Goal: Check status: Check status

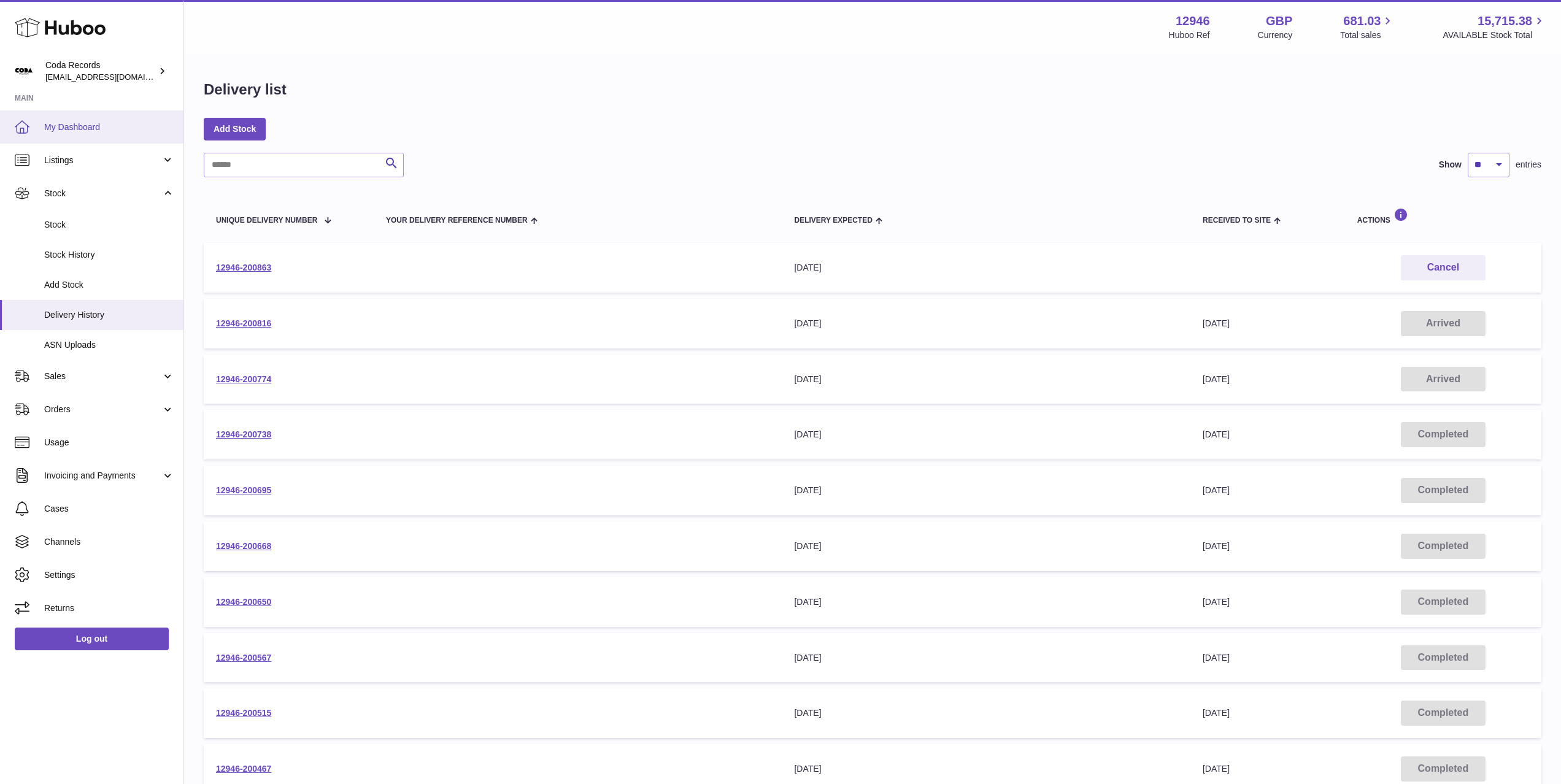
click at [90, 123] on span "My Dashboard" at bounding box center [110, 127] width 130 height 12
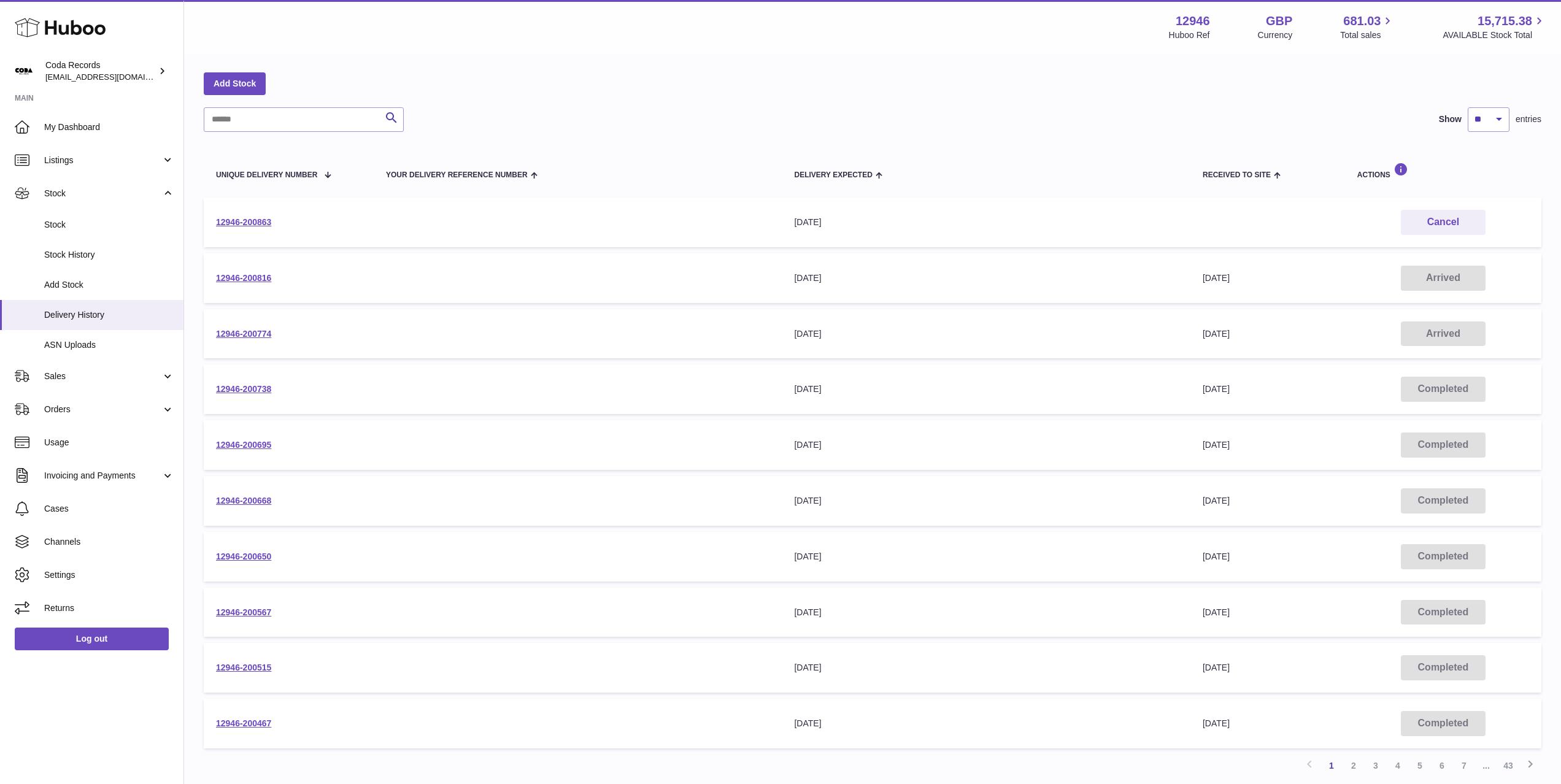
scroll to position [47, 0]
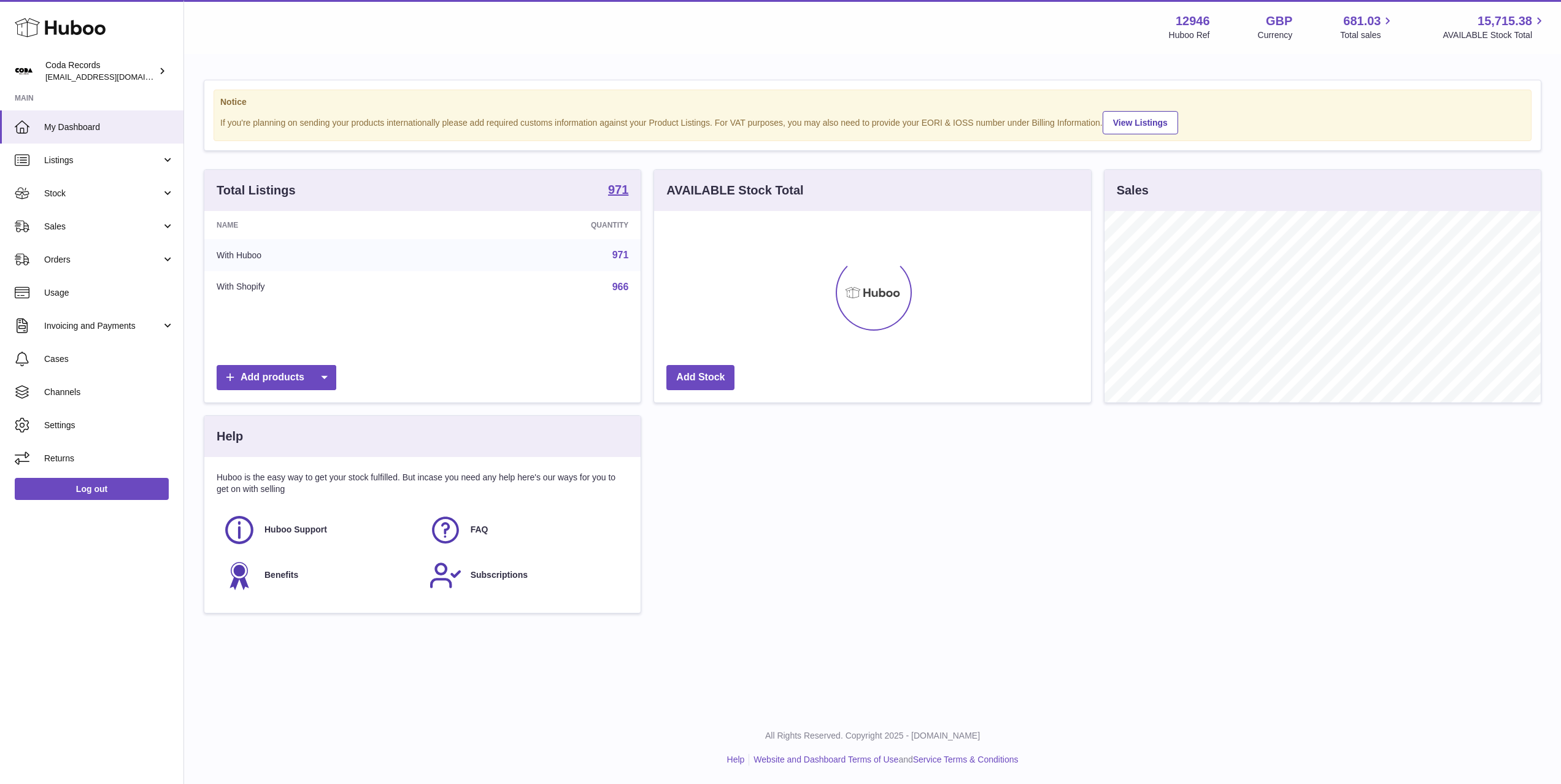
scroll to position [192, 437]
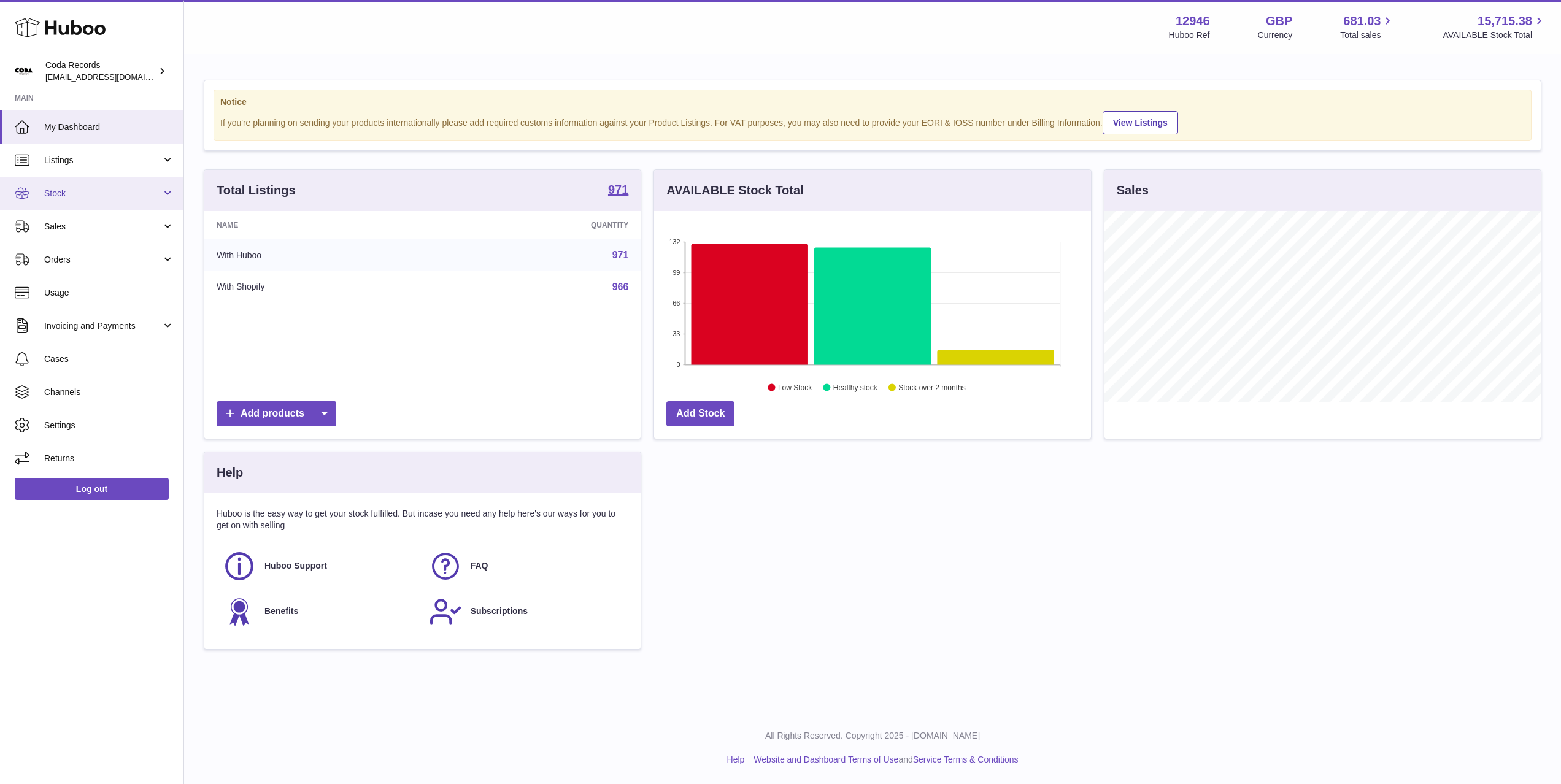
click at [109, 186] on link "Stock" at bounding box center [92, 192] width 184 height 33
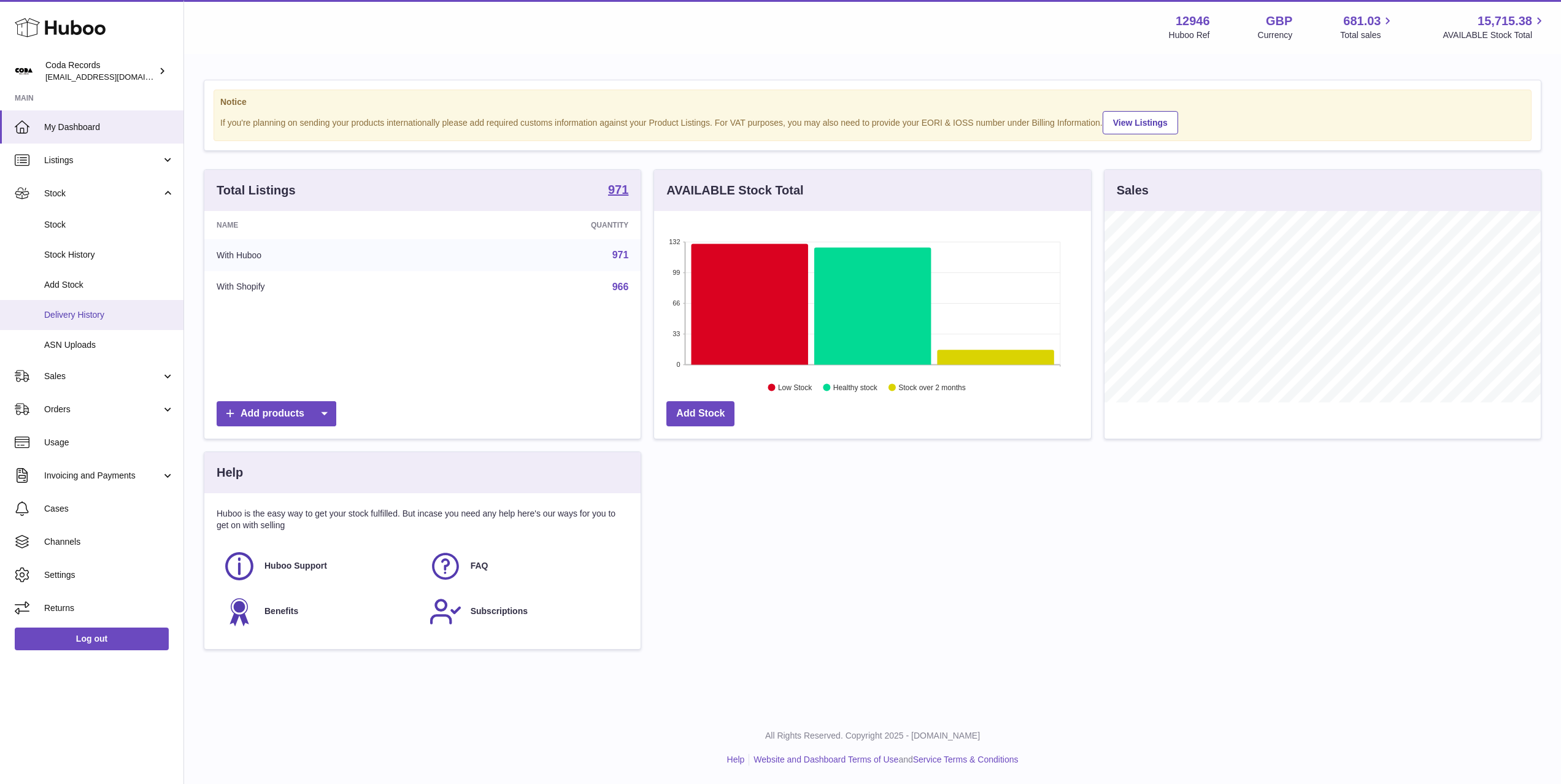
drag, startPoint x: 101, startPoint y: 312, endPoint x: 108, endPoint y: 307, distance: 8.6
click at [101, 312] on span "Delivery History" at bounding box center [110, 314] width 130 height 12
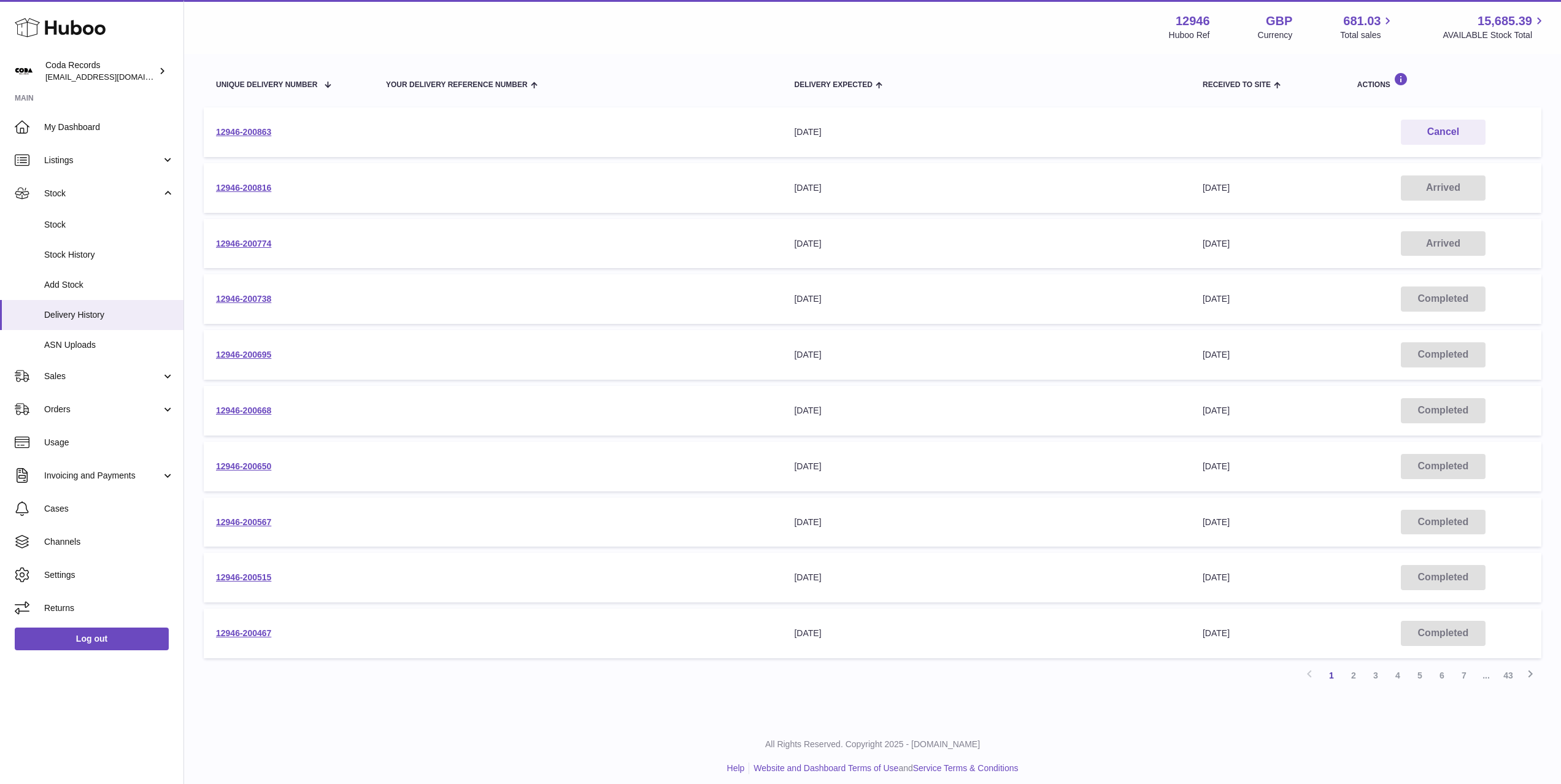
scroll to position [144, 0]
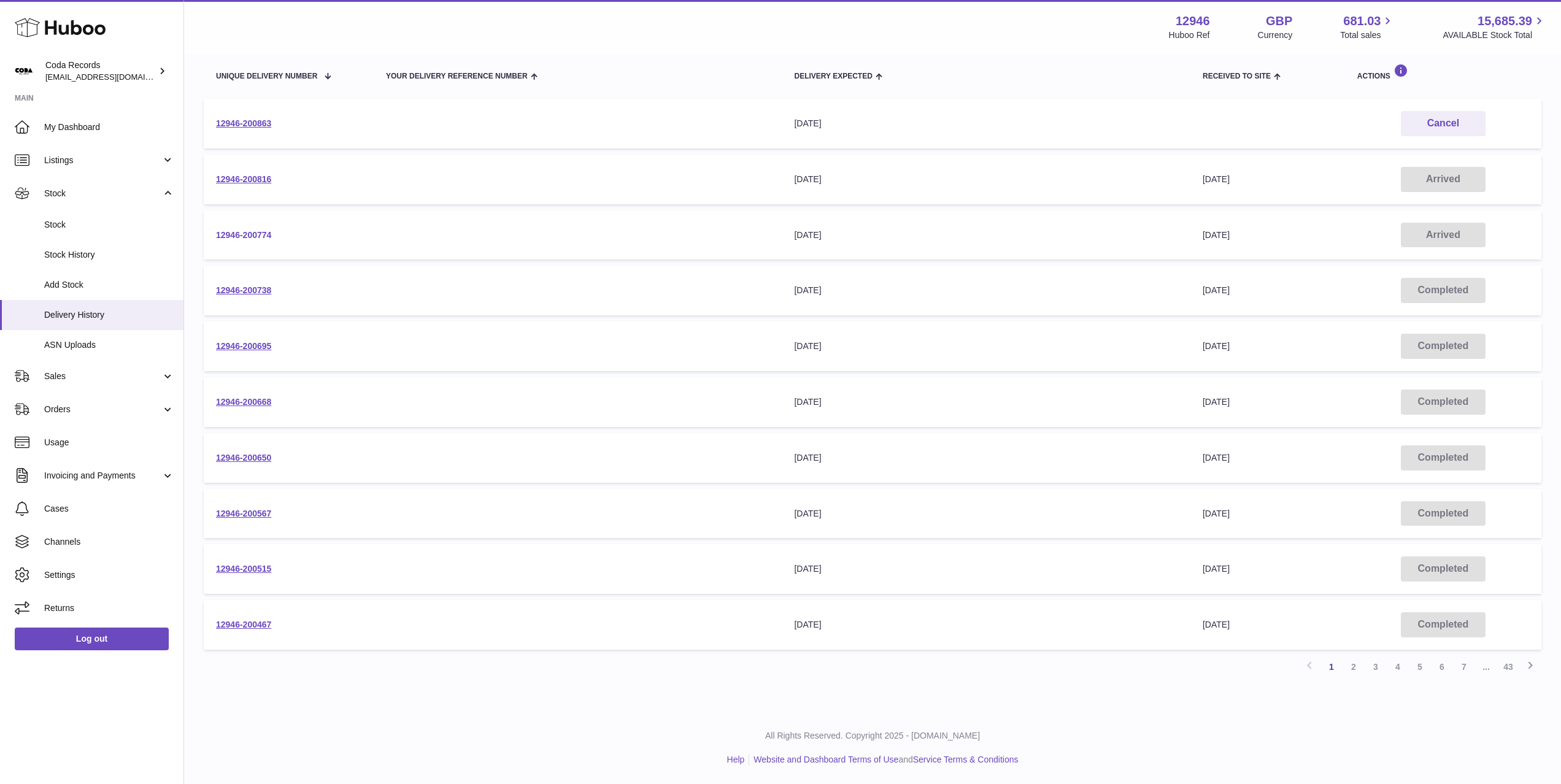
click at [261, 234] on link "12946-200774" at bounding box center [243, 234] width 55 height 10
click at [256, 183] on link "12946-200816" at bounding box center [243, 179] width 55 height 10
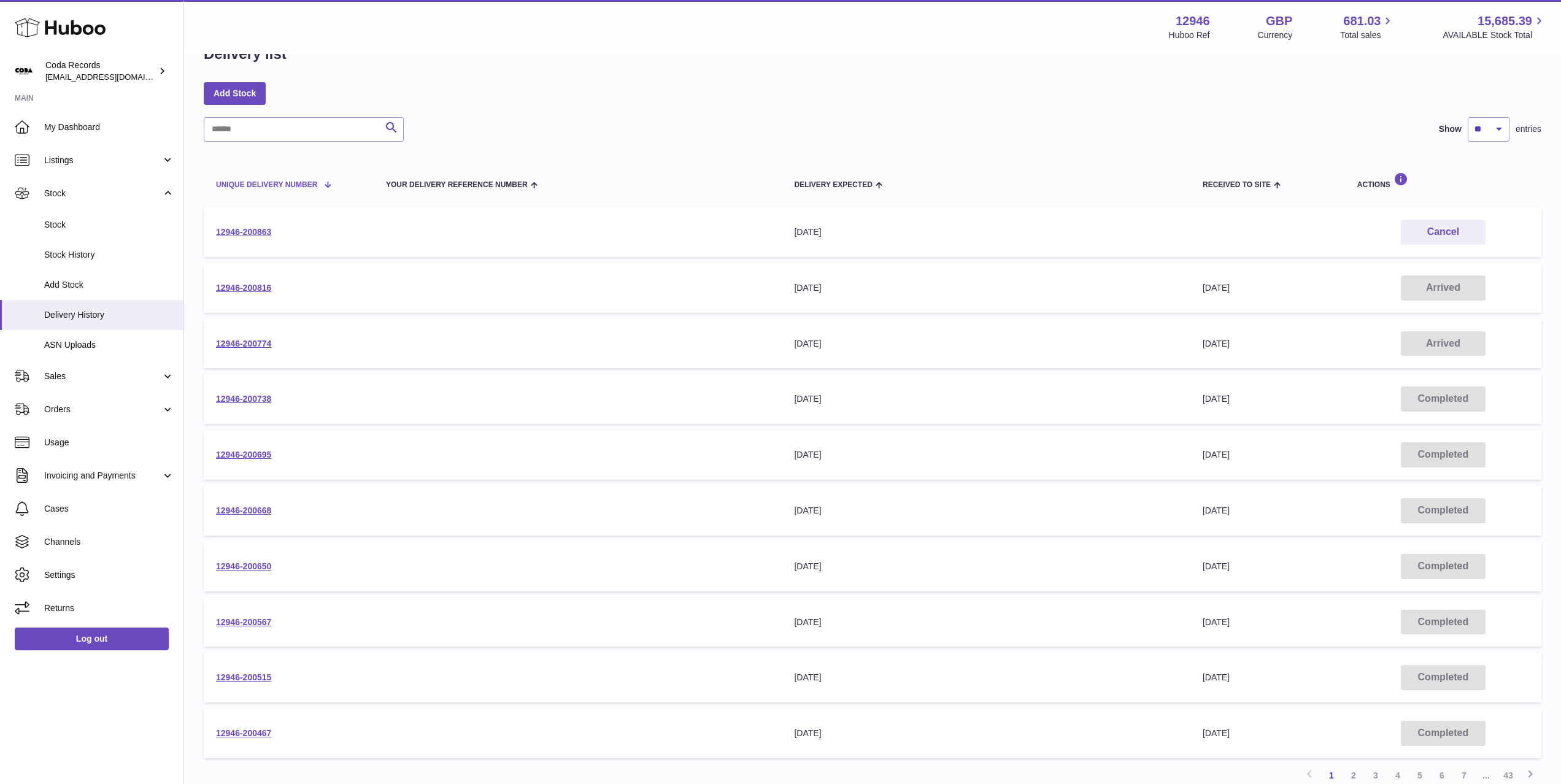
scroll to position [29, 0]
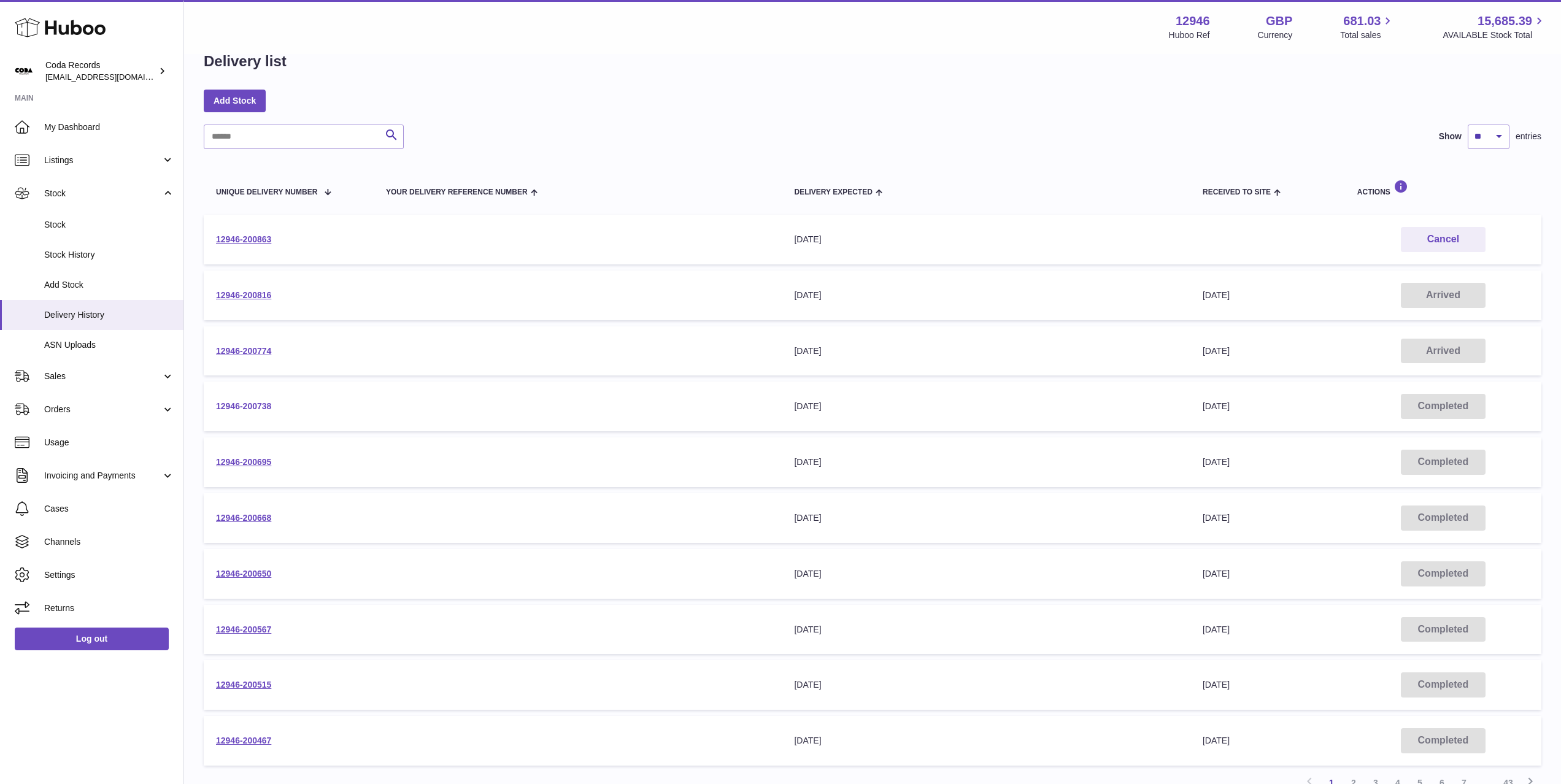
click at [263, 405] on link "12946-200738" at bounding box center [243, 405] width 55 height 10
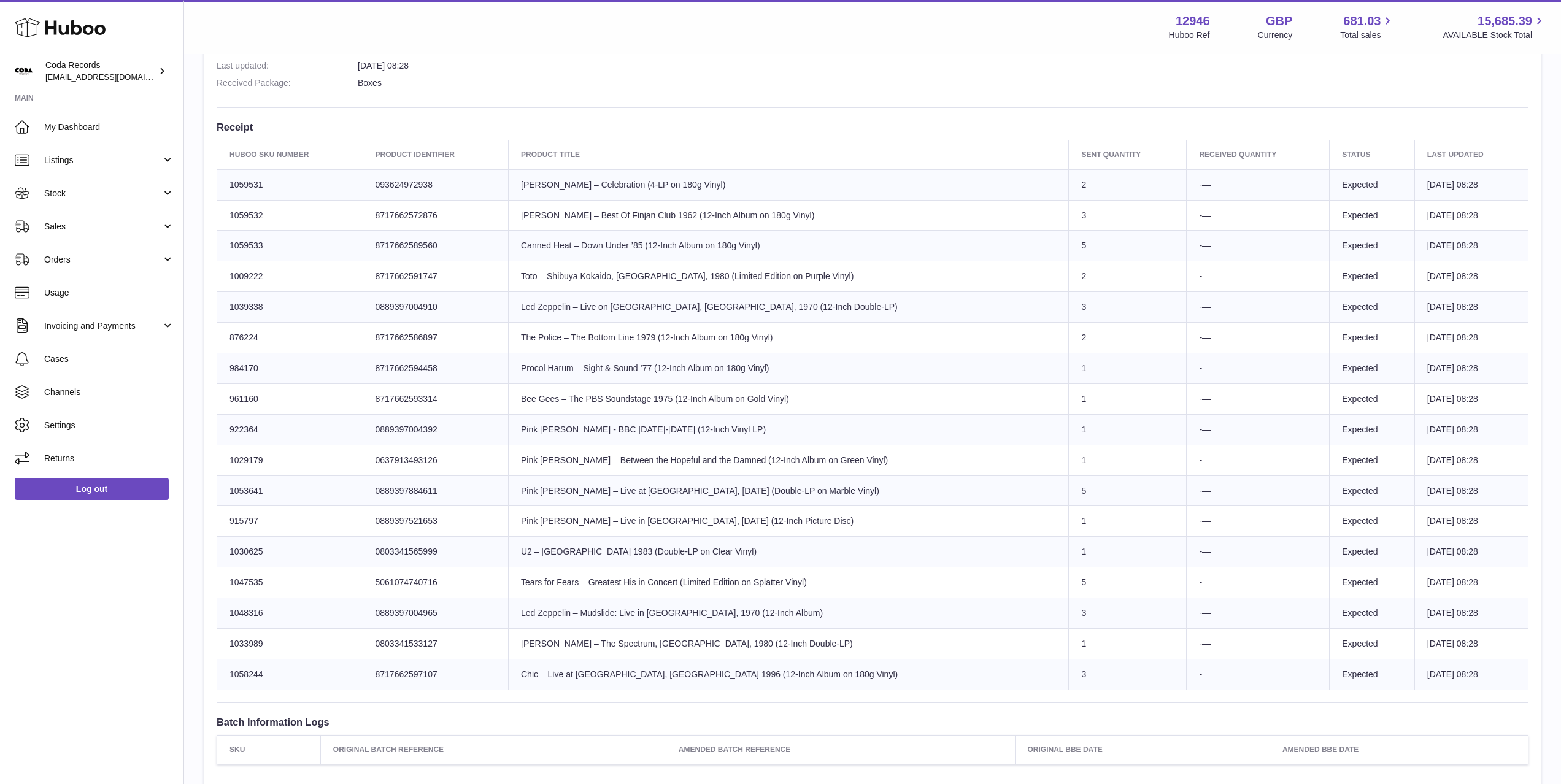
scroll to position [419, 0]
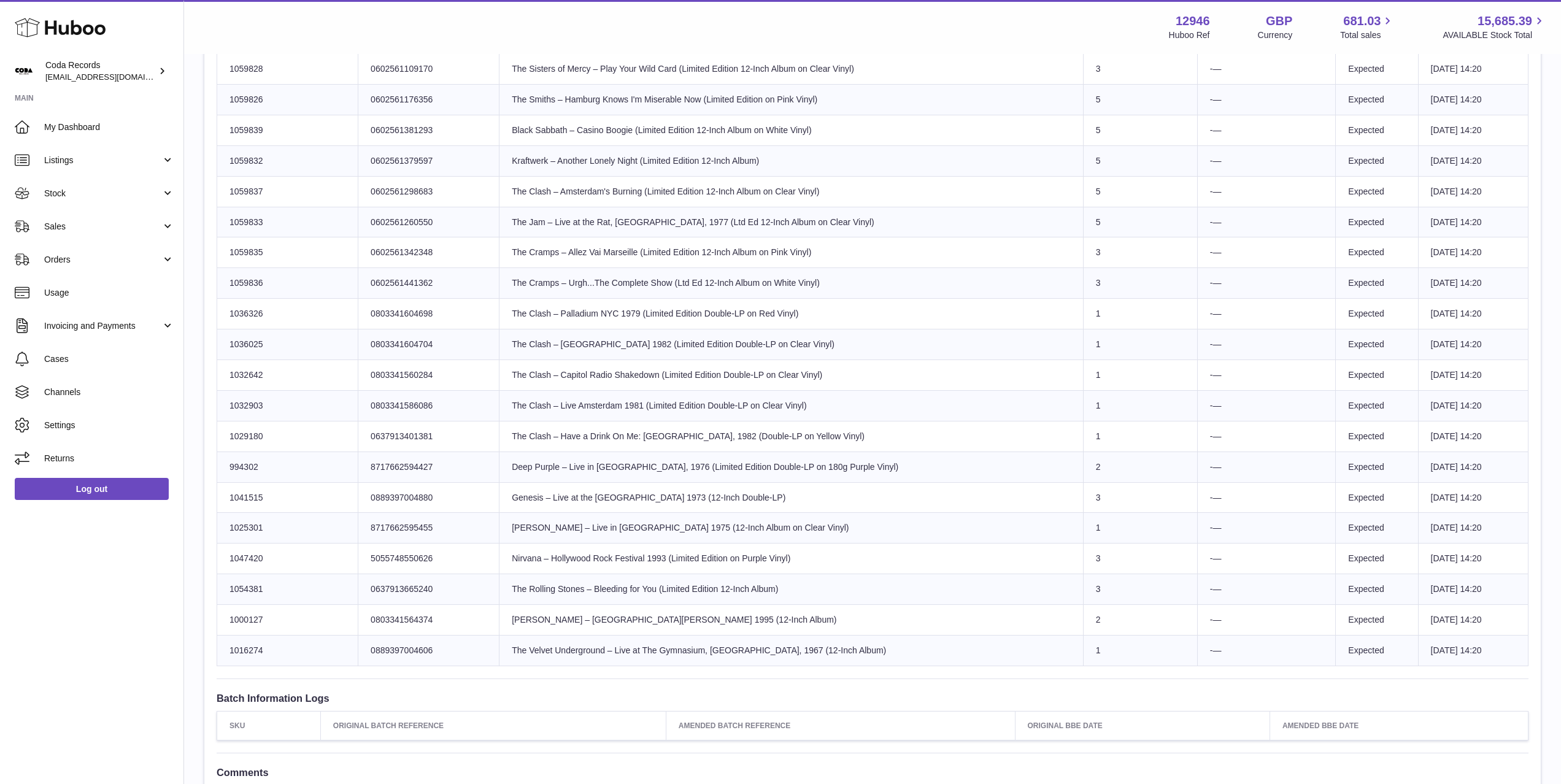
scroll to position [1211, 0]
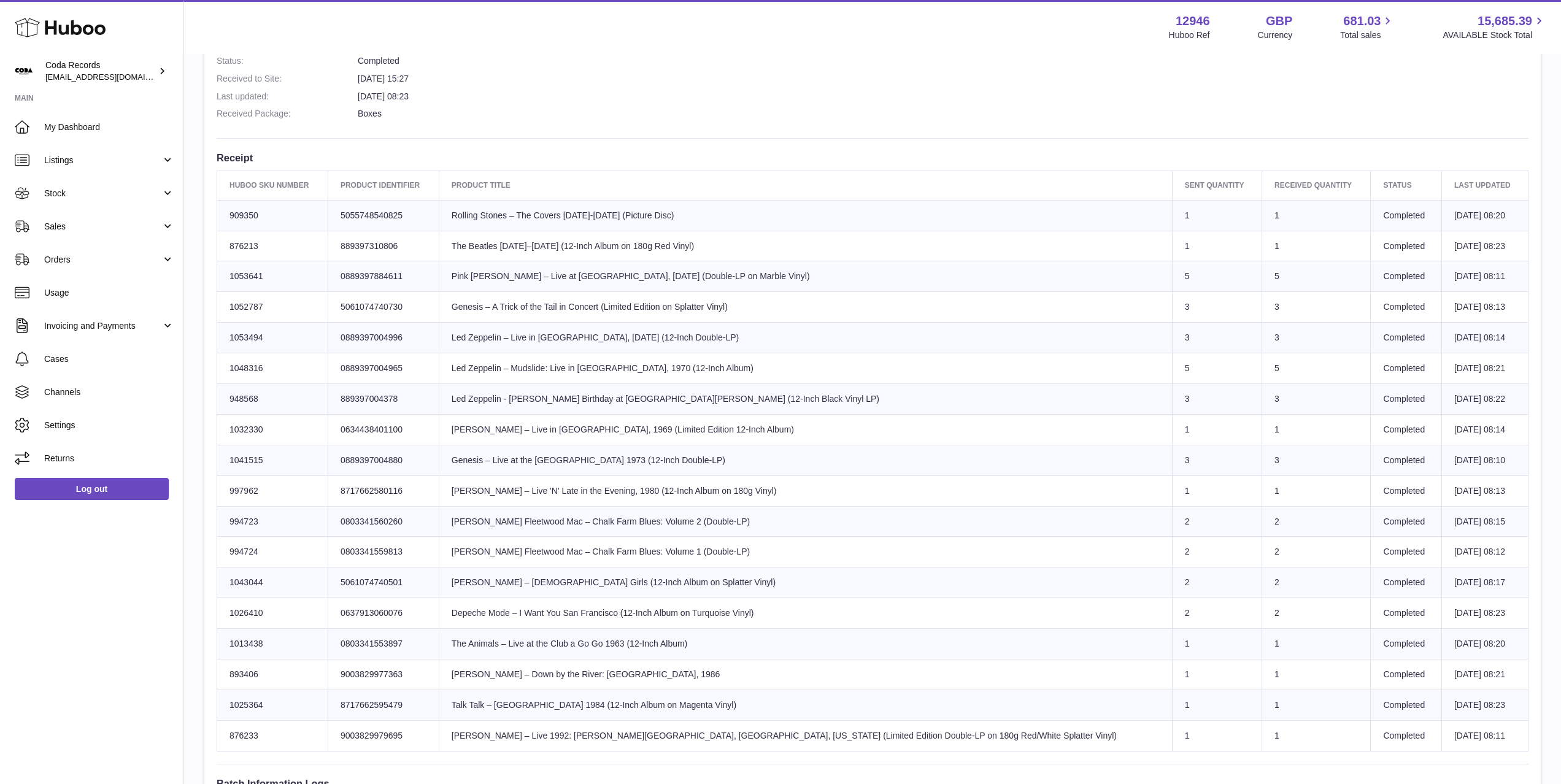
scroll to position [372, 0]
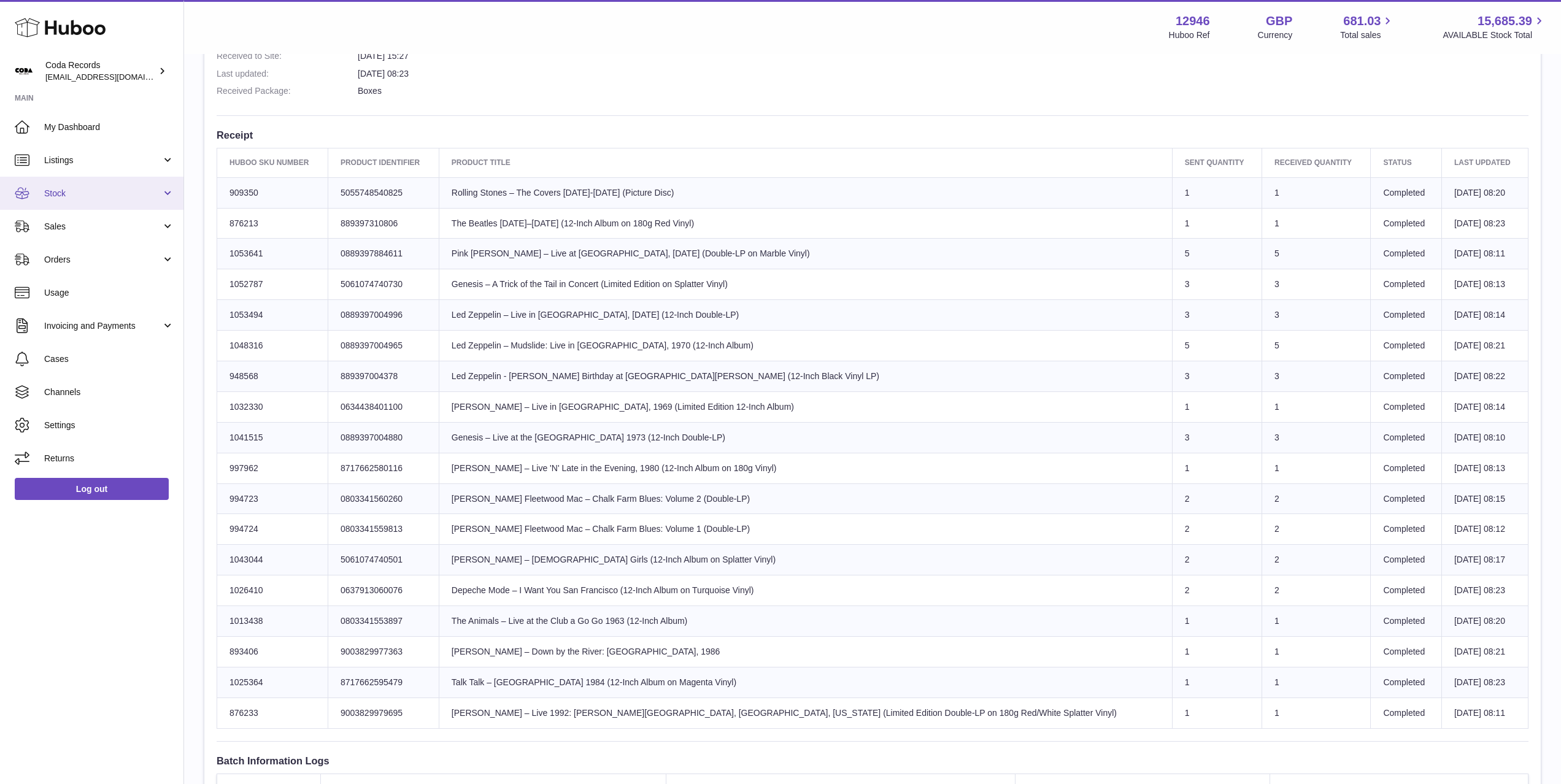
drag, startPoint x: 95, startPoint y: 188, endPoint x: 100, endPoint y: 208, distance: 20.6
click at [95, 188] on span "Stock" at bounding box center [103, 193] width 118 height 12
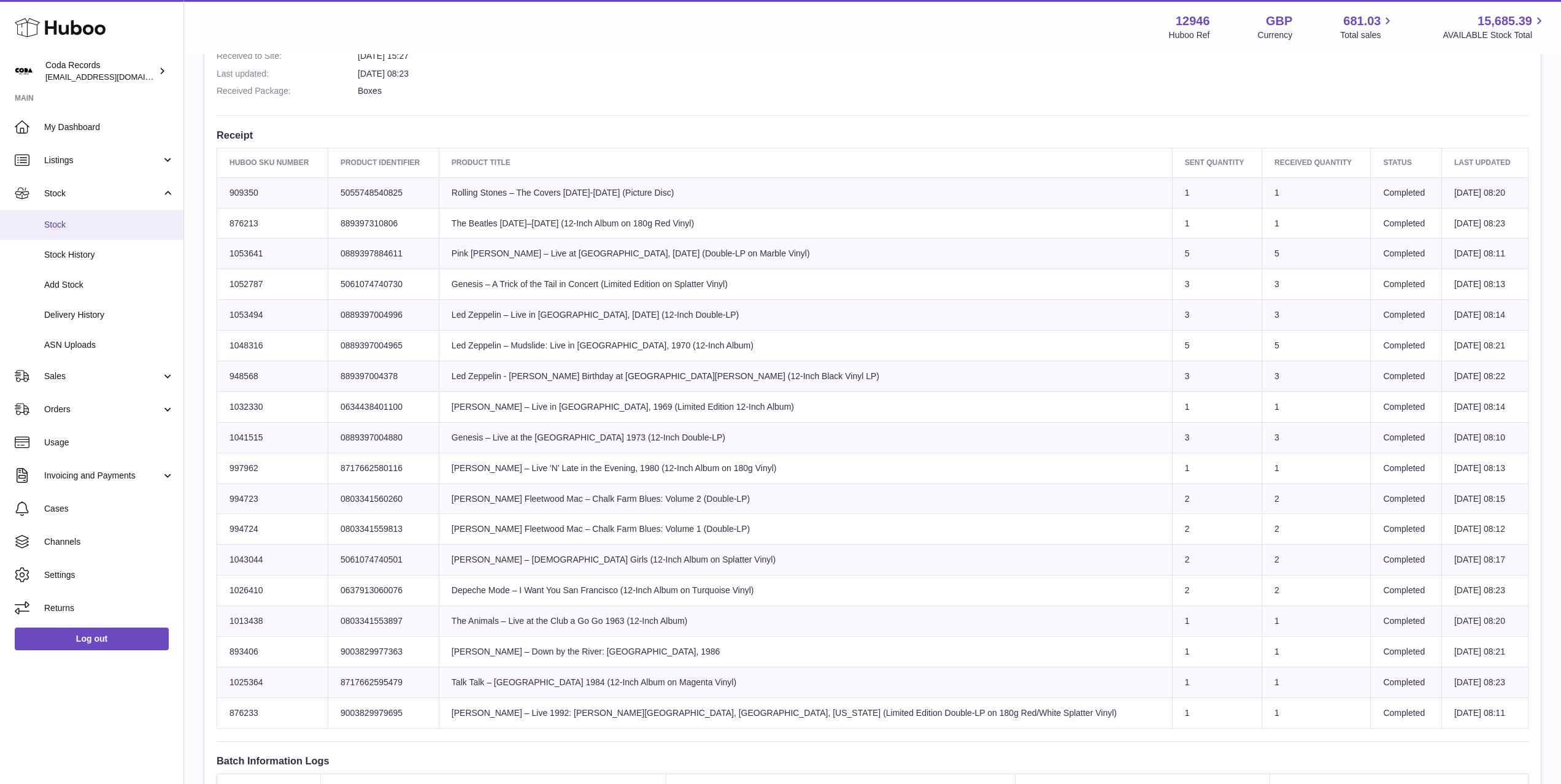
click at [99, 228] on span "Stock" at bounding box center [110, 225] width 130 height 12
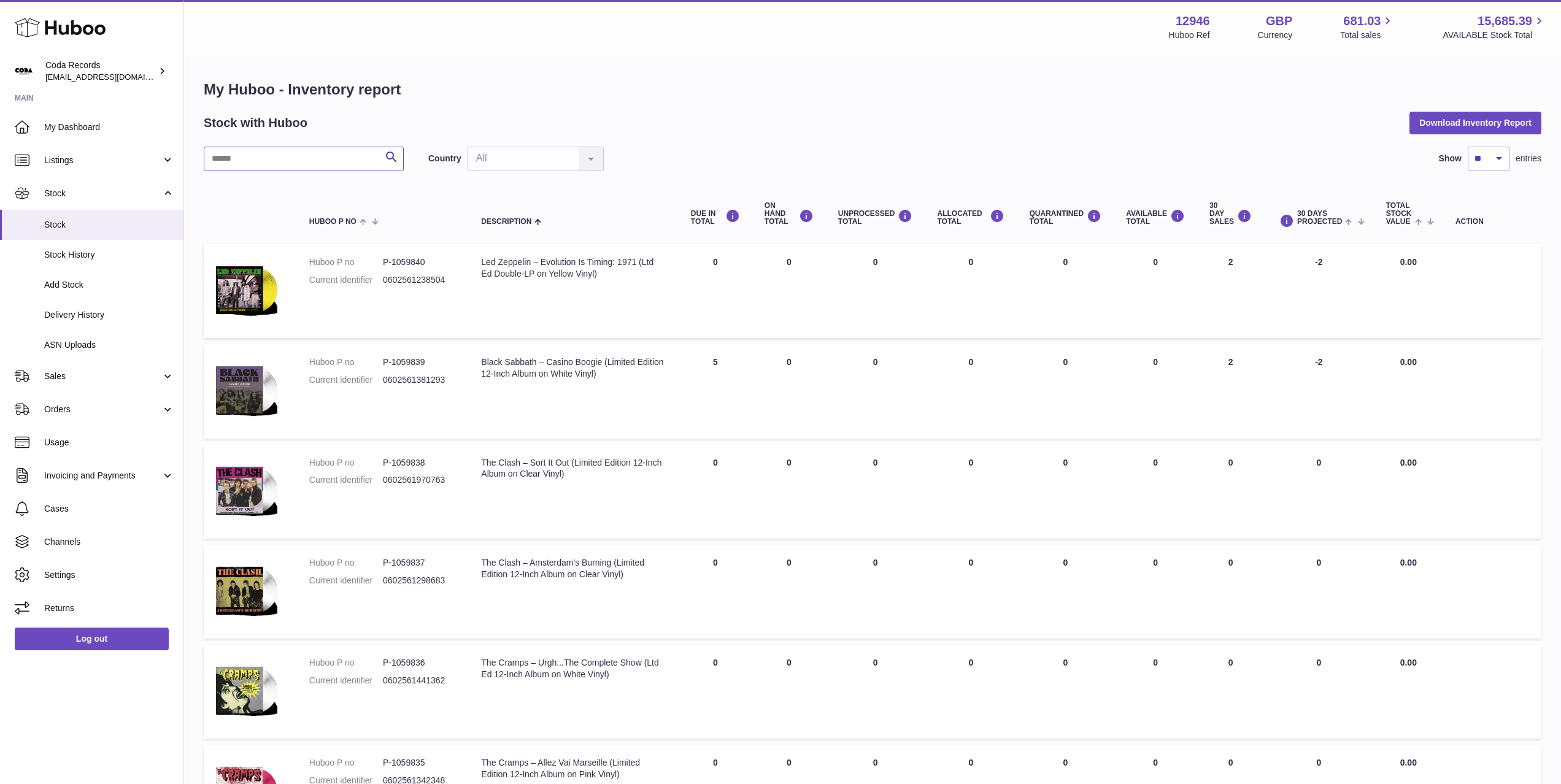
click at [352, 159] on input "text" at bounding box center [304, 159] width 200 height 25
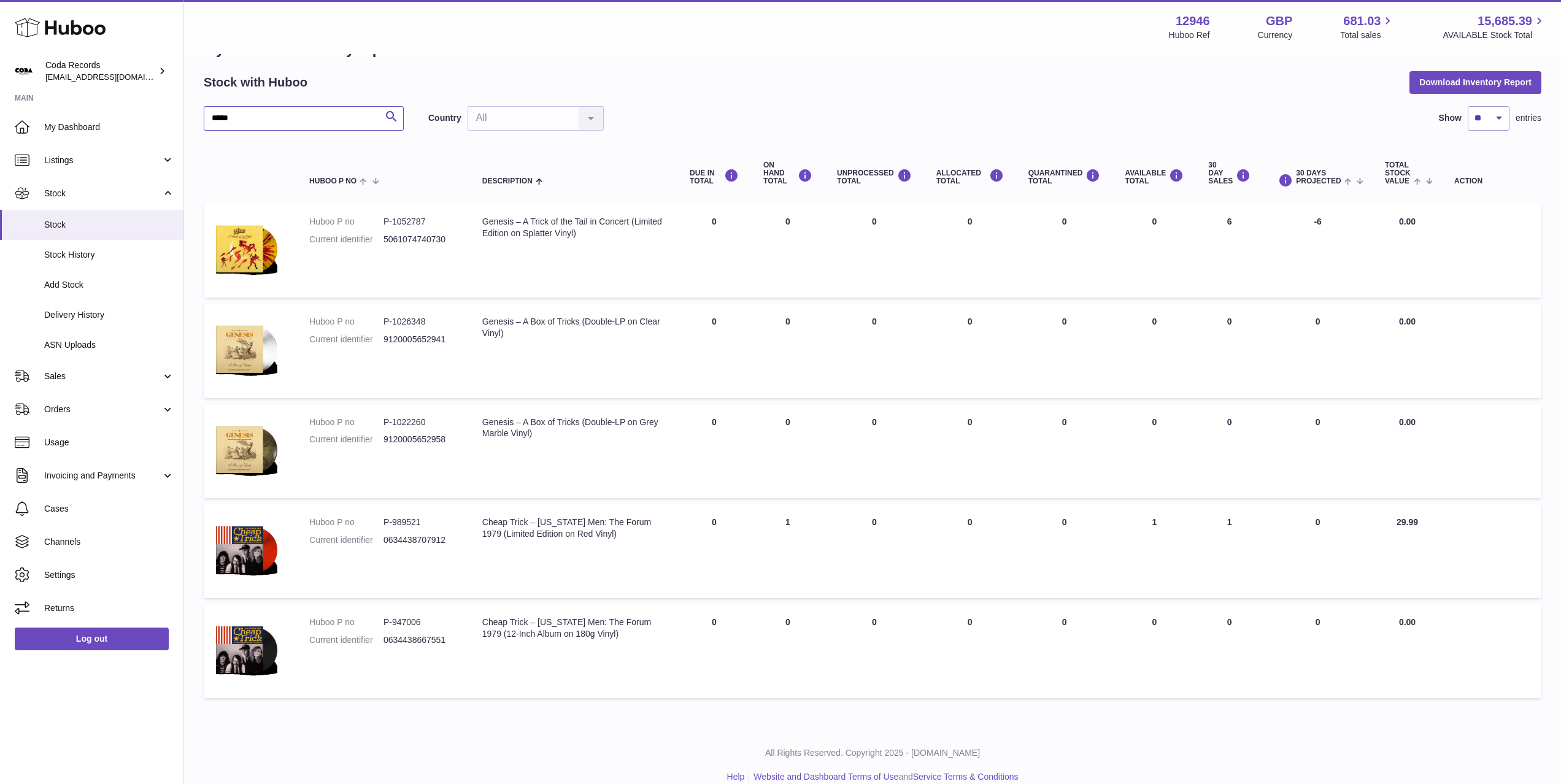
scroll to position [42, 0]
type input "*****"
click at [97, 382] on link "Sales" at bounding box center [92, 376] width 184 height 33
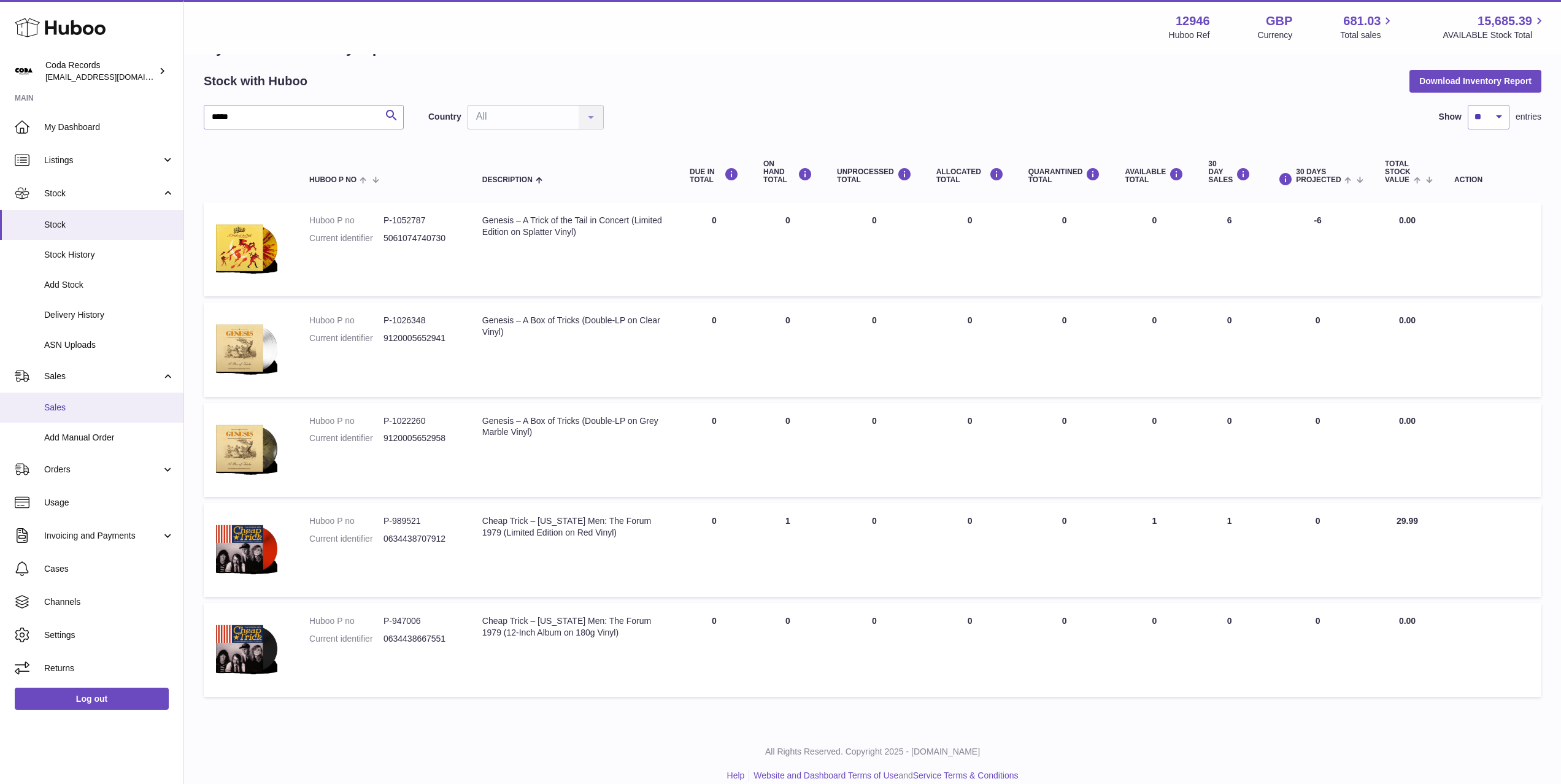
click at [93, 404] on span "Sales" at bounding box center [110, 407] width 130 height 12
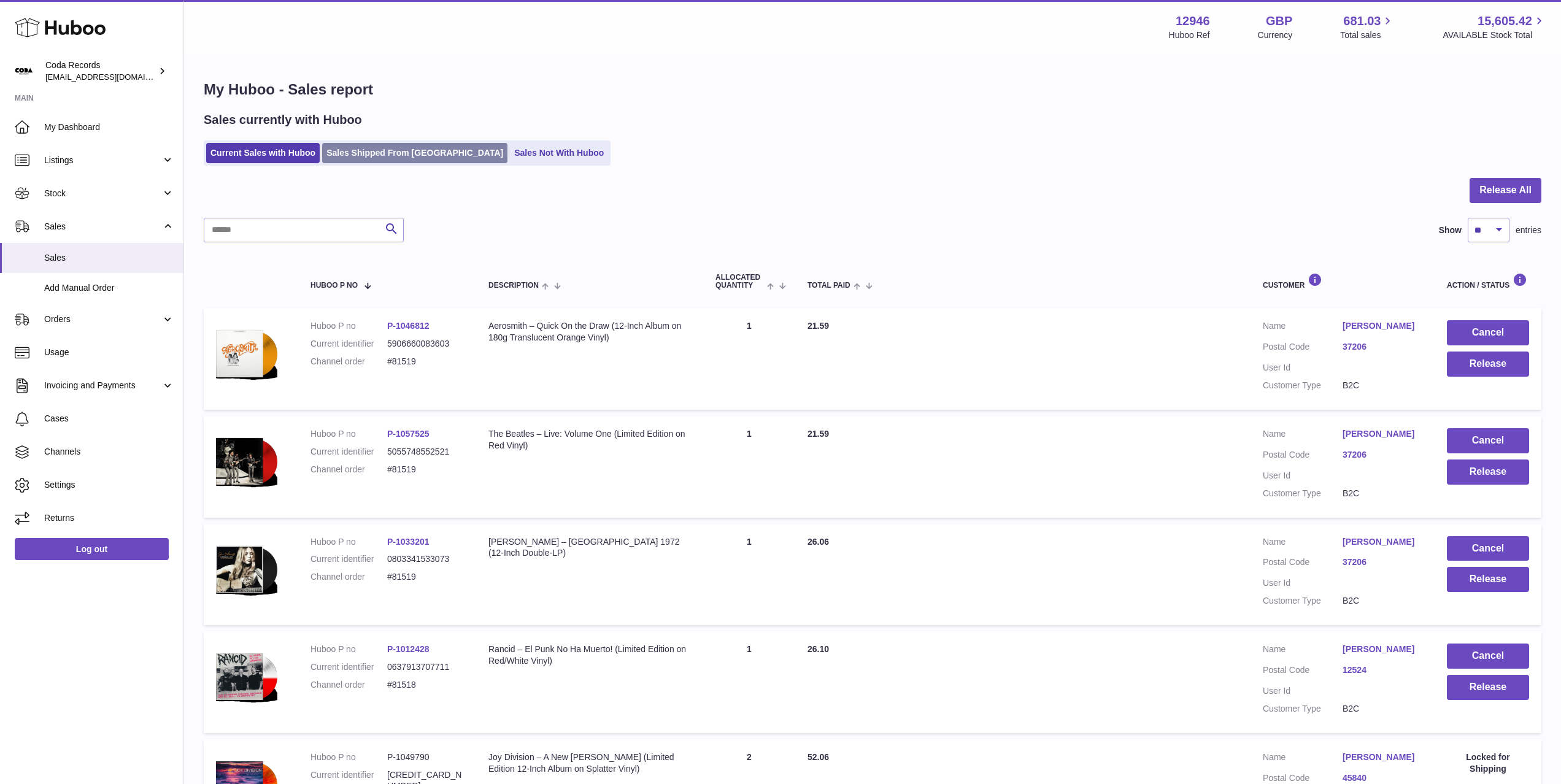
click at [381, 159] on link "Sales Shipped From Huboo" at bounding box center [415, 152] width 185 height 20
click at [384, 157] on link "Sales Shipped From Huboo" at bounding box center [415, 152] width 185 height 20
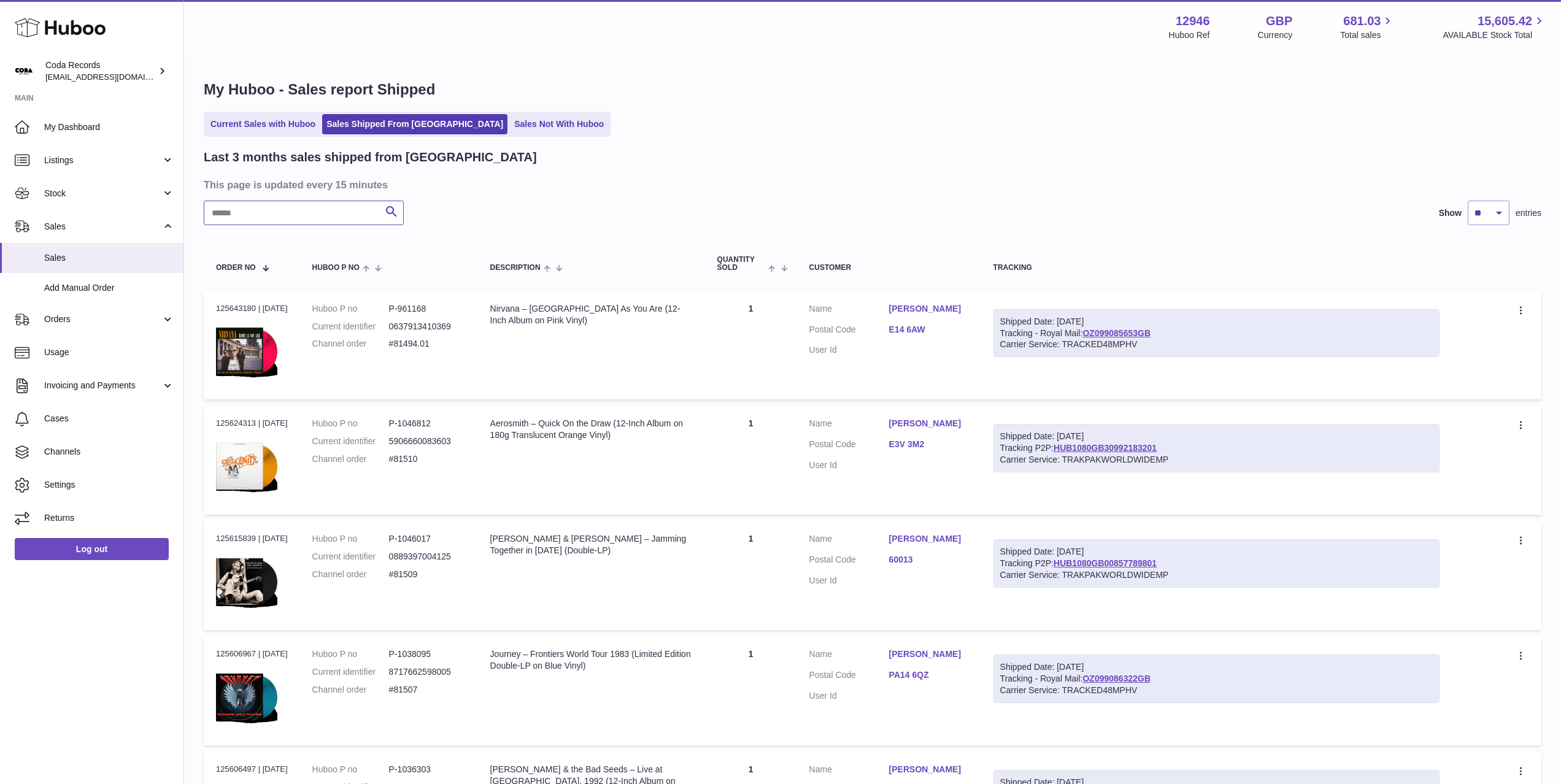
click at [299, 216] on input "text" at bounding box center [304, 213] width 200 height 25
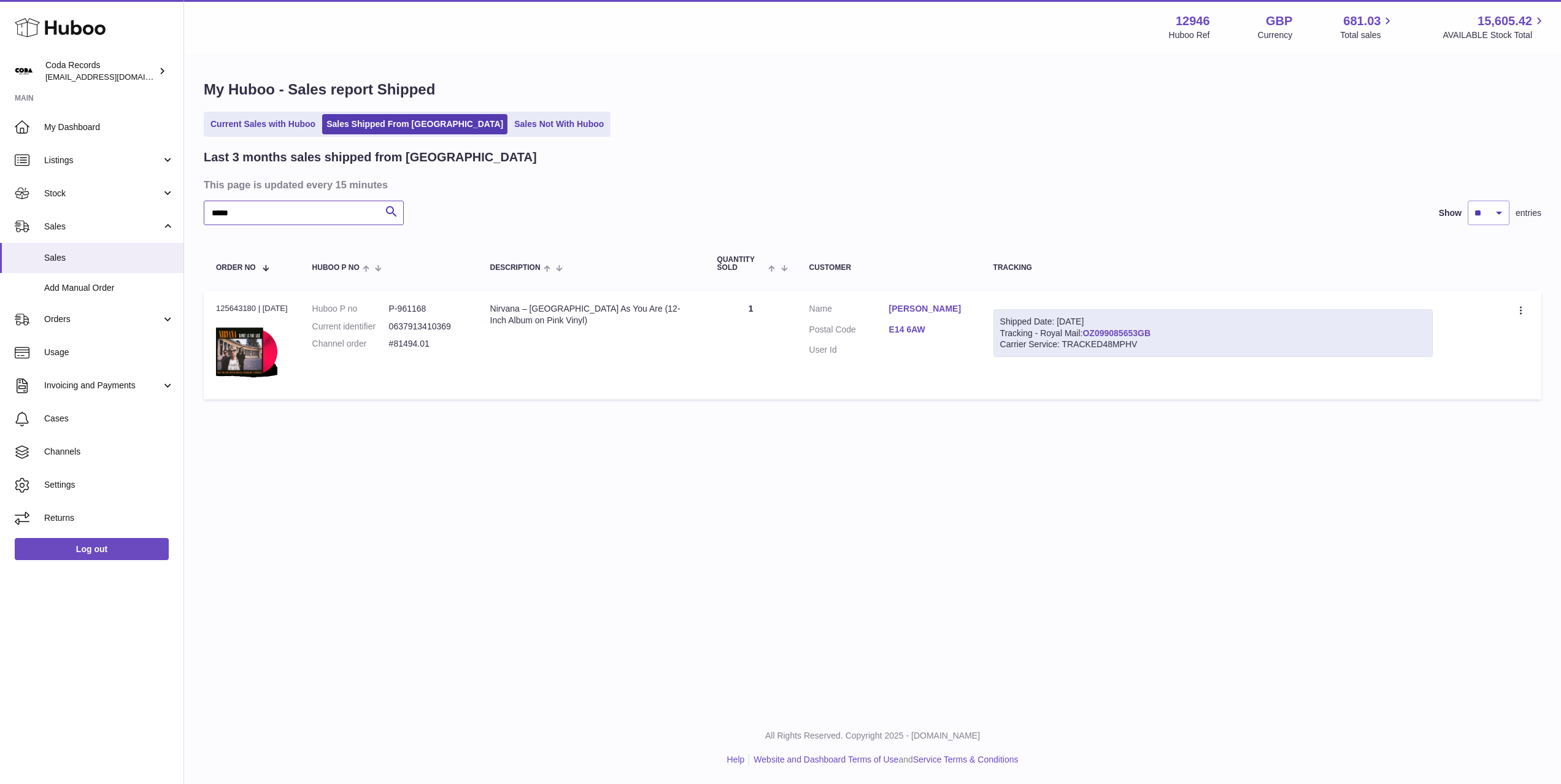
type input "*****"
drag, startPoint x: 1133, startPoint y: 335, endPoint x: 1092, endPoint y: 336, distance: 41.0
click at [1093, 335] on div "Shipped Date: [DATE] Tracking - Royal Mail: OZ099085653GB Carrier Service: TRAC…" at bounding box center [1213, 333] width 439 height 48
copy link "OZ099085653GB"
drag, startPoint x: 744, startPoint y: 74, endPoint x: 413, endPoint y: 21, distance: 335.2
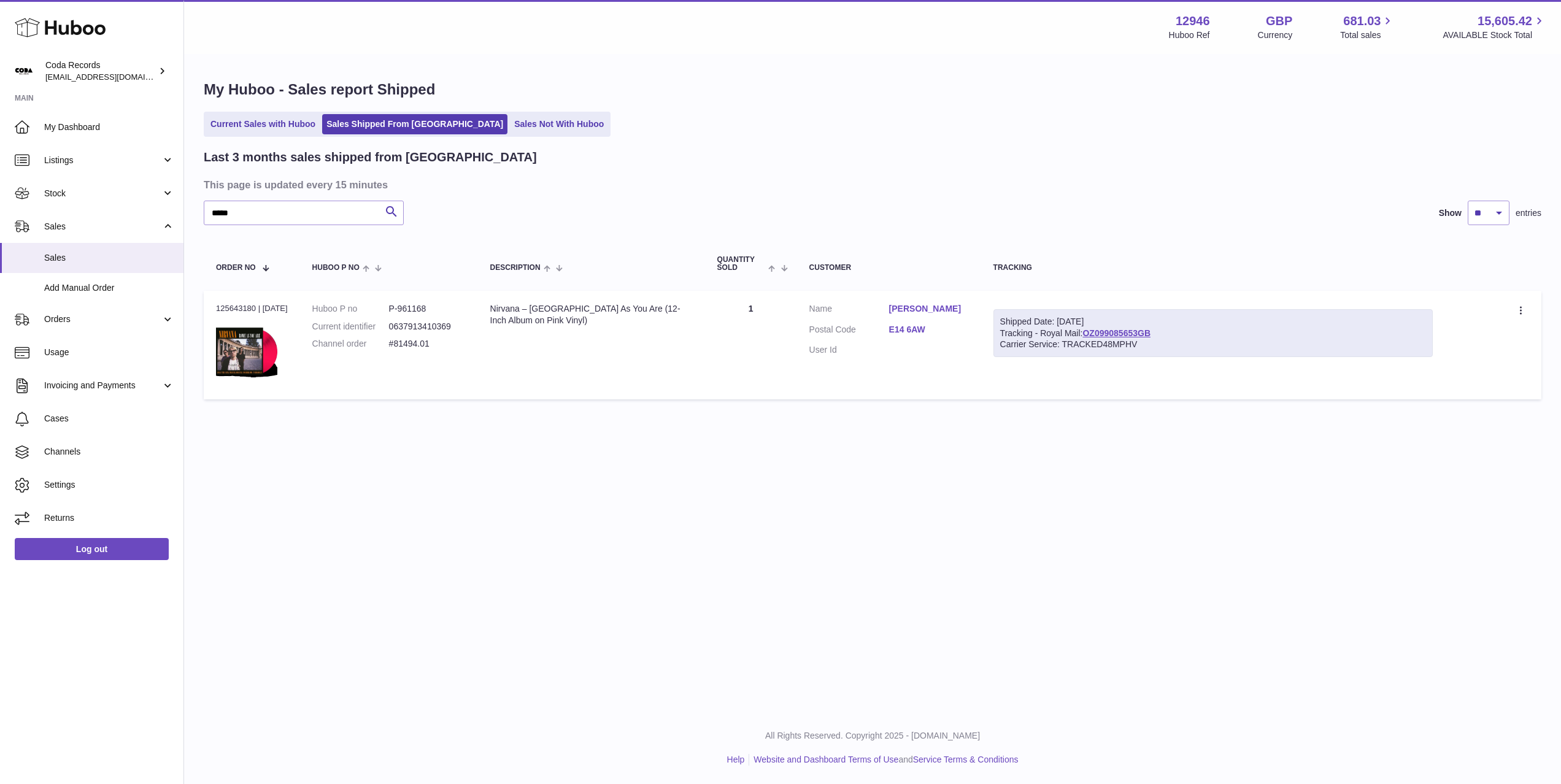
click at [726, 72] on div "My Huboo - Sales report Shipped Current Sales with Huboo Sales Shipped From [GE…" at bounding box center [872, 242] width 1377 height 375
drag, startPoint x: 683, startPoint y: 166, endPoint x: 378, endPoint y: 147, distance: 305.6
click at [680, 166] on div "Last 3 months sales shipped from Huboo This page is updated every 15 minutes **…" at bounding box center [872, 277] width 1337 height 257
click at [78, 122] on span "My Dashboard" at bounding box center [110, 127] width 130 height 12
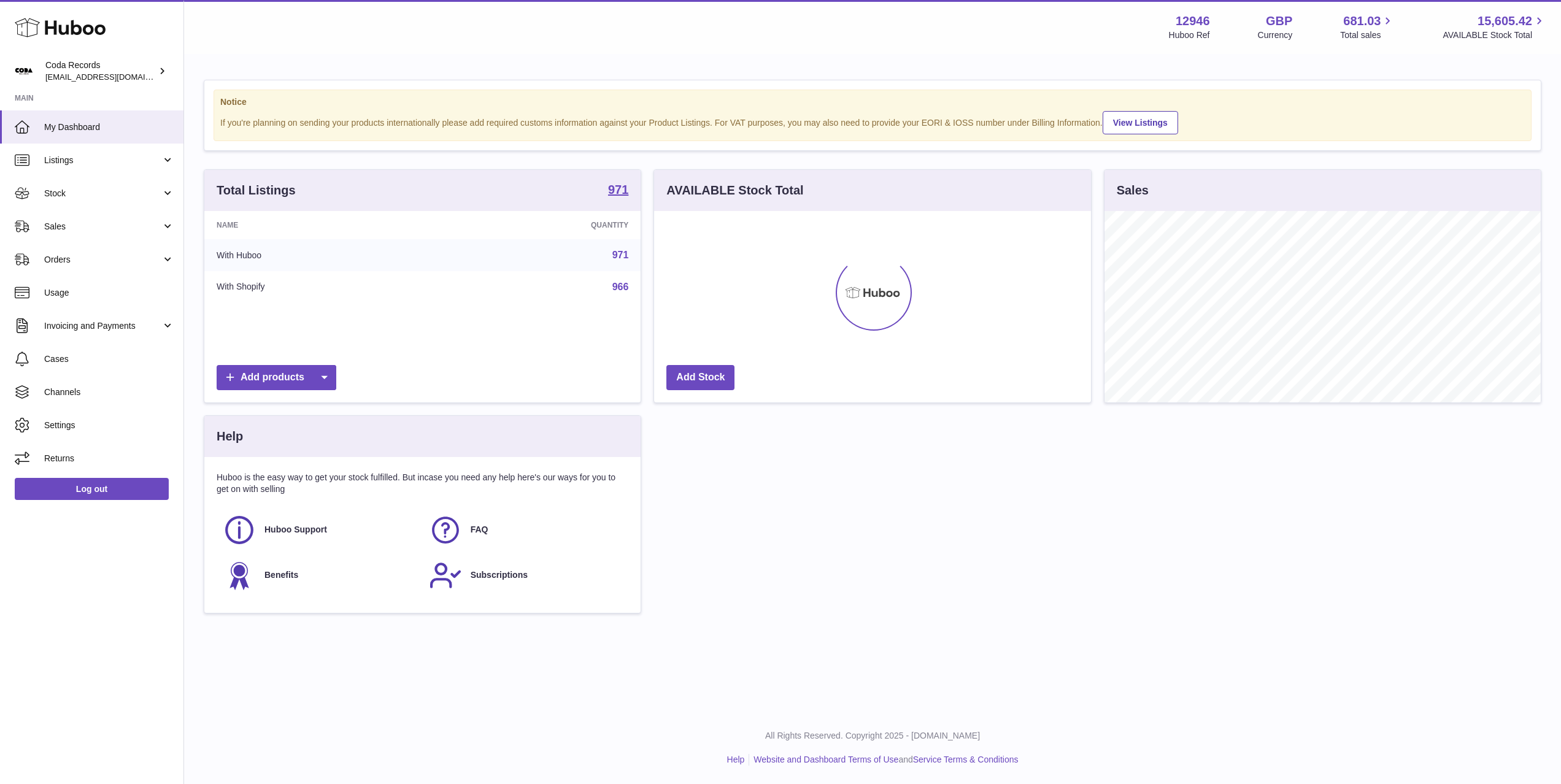
scroll to position [192, 437]
